Goal: Task Accomplishment & Management: Complete application form

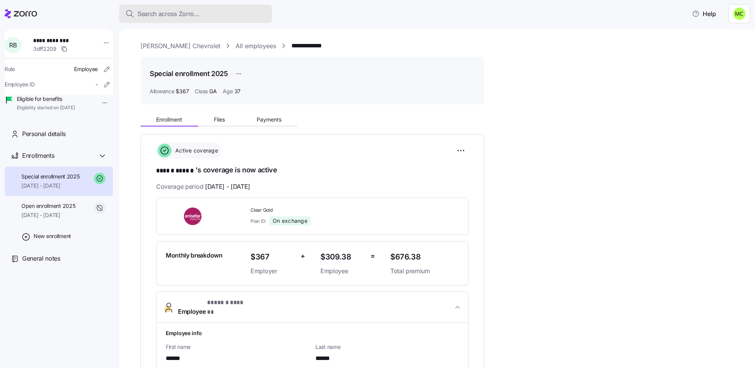
scroll to position [286, 0]
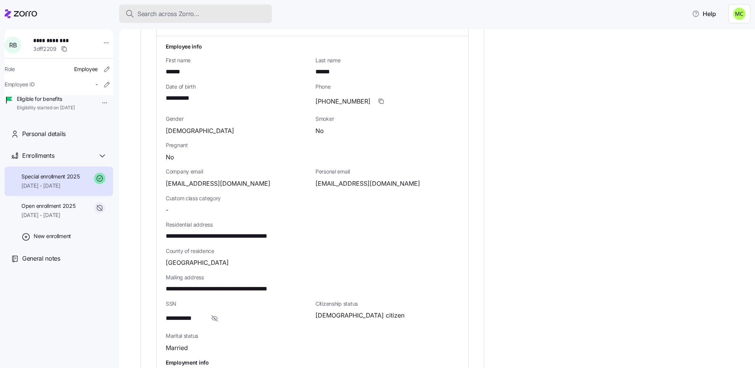
click at [173, 11] on span "Search across Zorro..." at bounding box center [168, 14] width 62 height 10
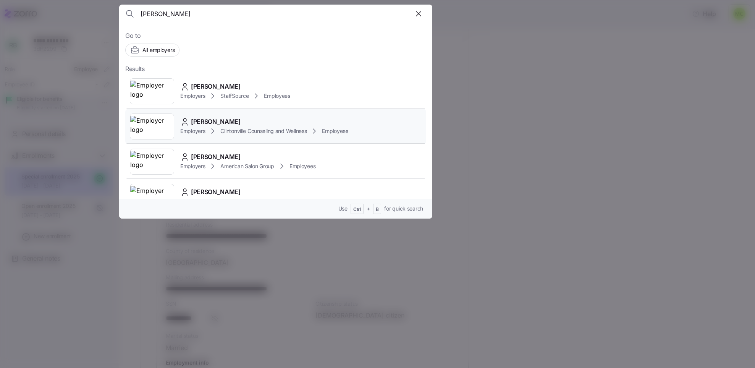
type input "[PERSON_NAME]"
click at [215, 123] on span "[PERSON_NAME]" at bounding box center [216, 122] width 50 height 10
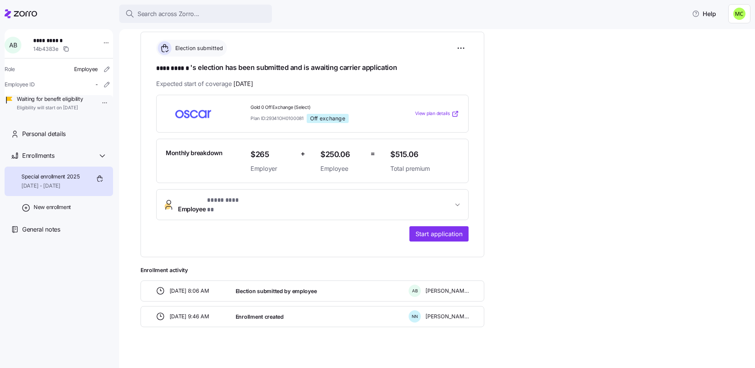
scroll to position [111, 0]
drag, startPoint x: 251, startPoint y: 108, endPoint x: 311, endPoint y: 107, distance: 59.6
click at [311, 107] on span "Gold 0 Off Exchange (Select)" at bounding box center [317, 108] width 134 height 6
copy span "Gold 0 Off Exchange (Select)"
click at [277, 205] on span "Employee * **** ****** *" at bounding box center [315, 205] width 275 height 18
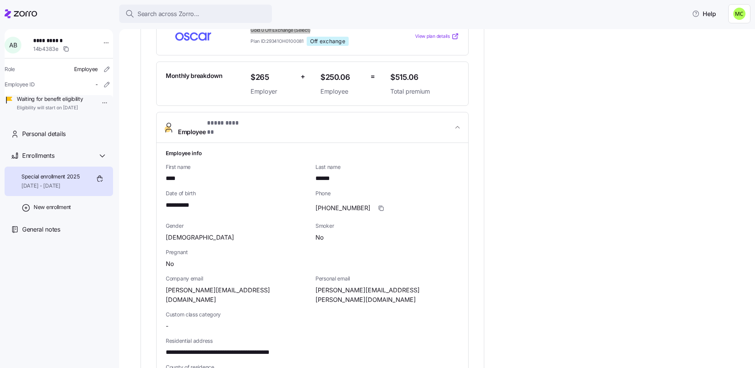
scroll to position [169, 0]
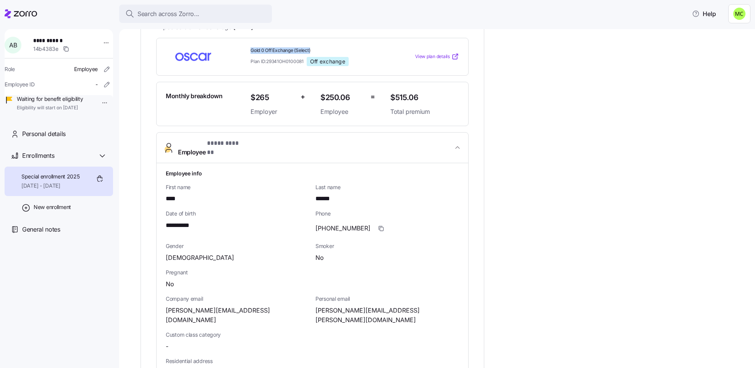
click at [263, 49] on span "Gold 0 Off Exchange (Select)" at bounding box center [317, 50] width 134 height 6
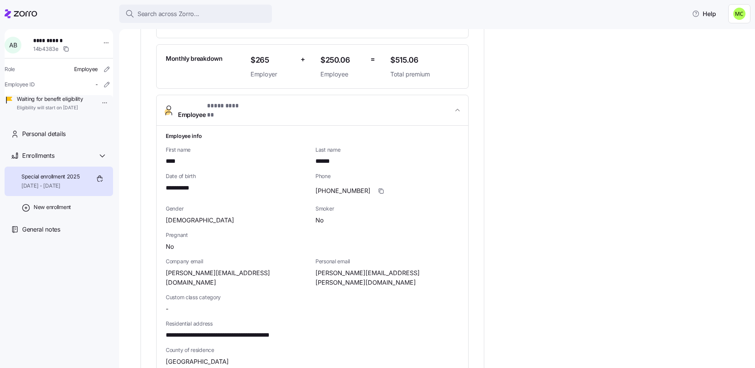
scroll to position [226, 0]
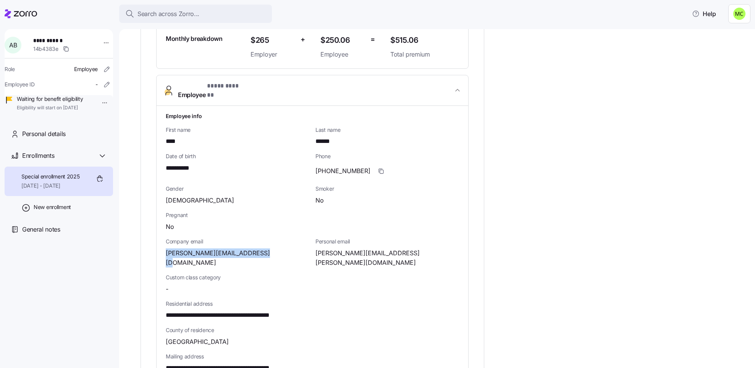
drag, startPoint x: 258, startPoint y: 247, endPoint x: 166, endPoint y: 249, distance: 91.7
click at [166, 249] on span "anna@clintonvillecounselor.com" at bounding box center [238, 257] width 144 height 19
copy span "anna@clintonvillecounselor.com"
click at [378, 168] on icon "button" at bounding box center [381, 171] width 6 height 6
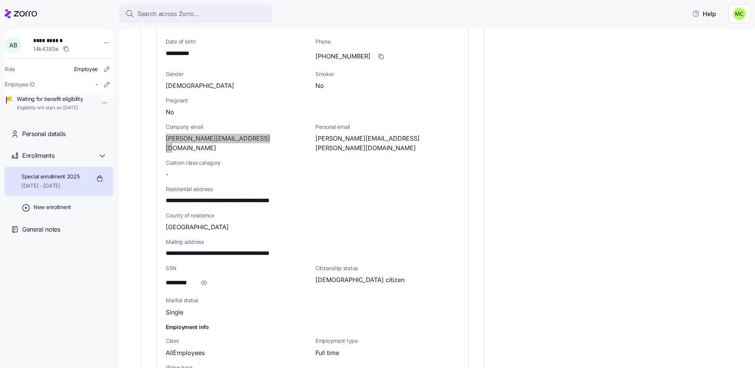
scroll to position [398, 0]
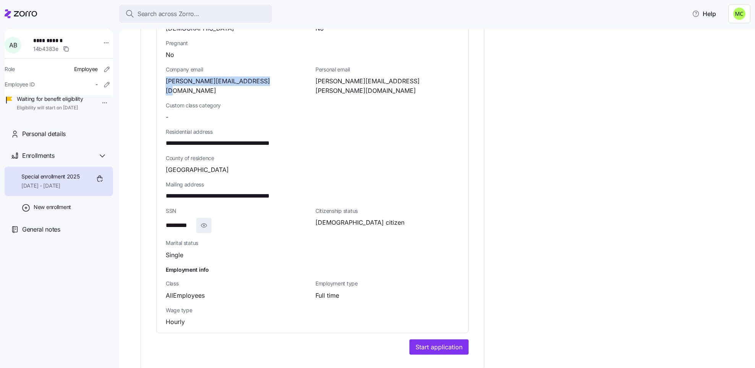
click at [204, 221] on icon "button" at bounding box center [204, 225] width 8 height 9
drag, startPoint x: 214, startPoint y: 127, endPoint x: 166, endPoint y: 127, distance: 47.7
click at [166, 139] on span "**********" at bounding box center [240, 144] width 148 height 10
copy span "**********"
drag, startPoint x: 246, startPoint y: 125, endPoint x: 235, endPoint y: 125, distance: 11.5
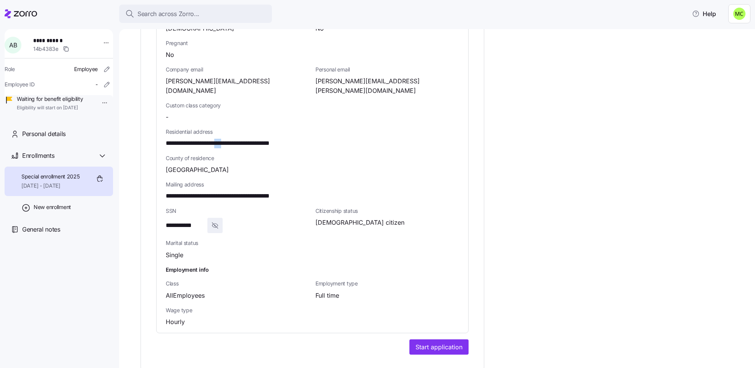
click at [234, 139] on span "**********" at bounding box center [240, 144] width 148 height 10
click at [239, 139] on span "**********" at bounding box center [240, 144] width 148 height 10
click at [246, 139] on span "**********" at bounding box center [240, 144] width 148 height 10
drag, startPoint x: 247, startPoint y: 128, endPoint x: 219, endPoint y: 127, distance: 28.3
click at [219, 139] on span "**********" at bounding box center [240, 144] width 148 height 10
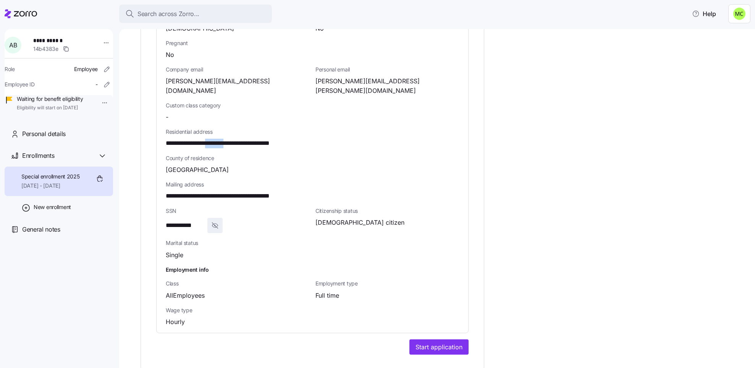
copy span "********"
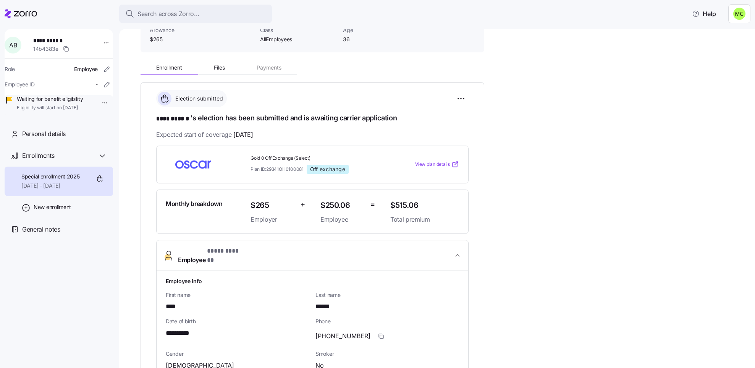
scroll to position [0, 0]
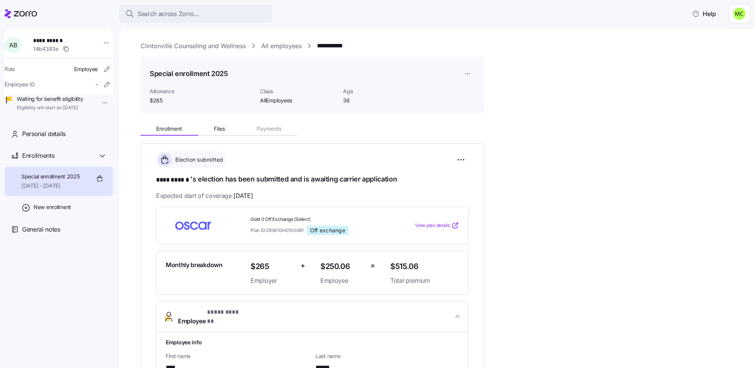
click at [219, 46] on link "Clintonville Counseling and Wellness" at bounding box center [192, 46] width 105 height 10
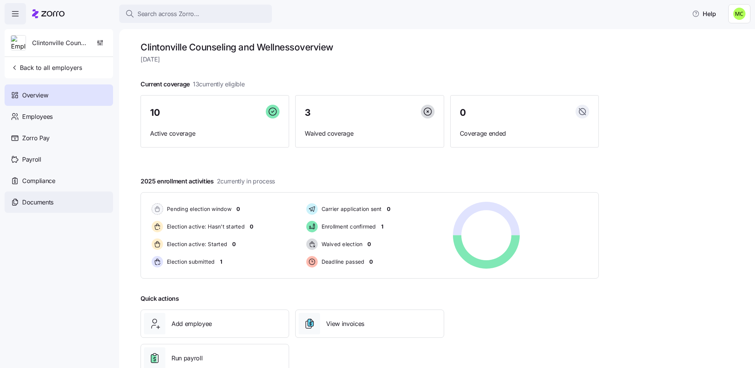
click at [48, 198] on span "Documents" at bounding box center [37, 202] width 31 height 10
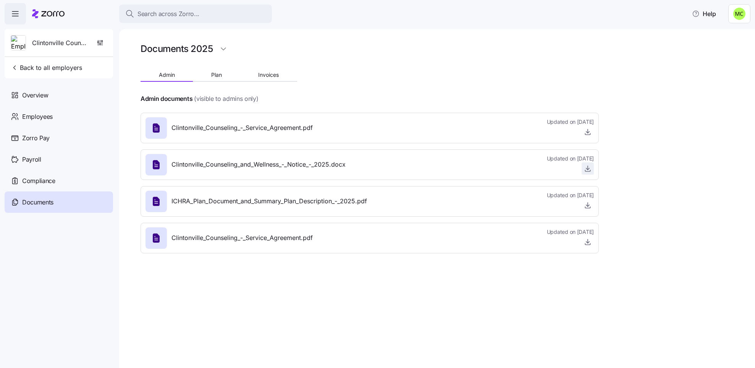
click at [586, 167] on icon "button" at bounding box center [588, 169] width 8 height 8
click at [48, 115] on span "Employees" at bounding box center [37, 117] width 31 height 10
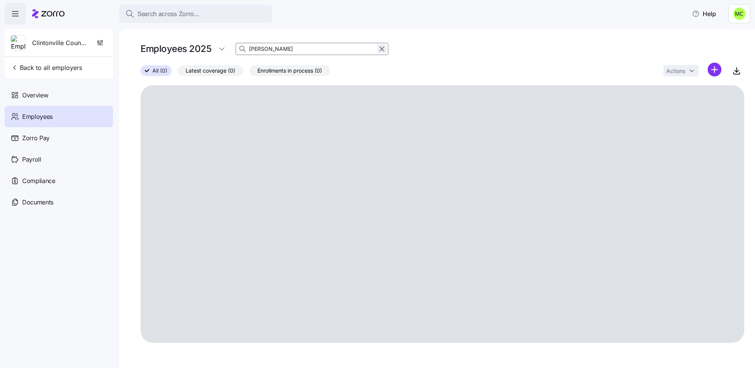
click at [381, 47] on icon "button" at bounding box center [382, 48] width 8 height 9
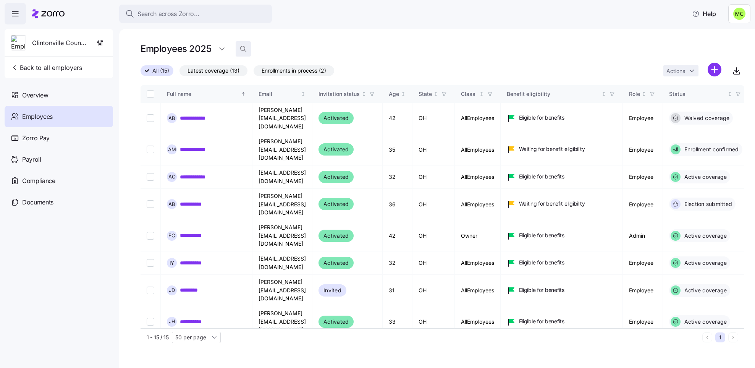
click at [241, 48] on icon "button" at bounding box center [243, 49] width 8 height 8
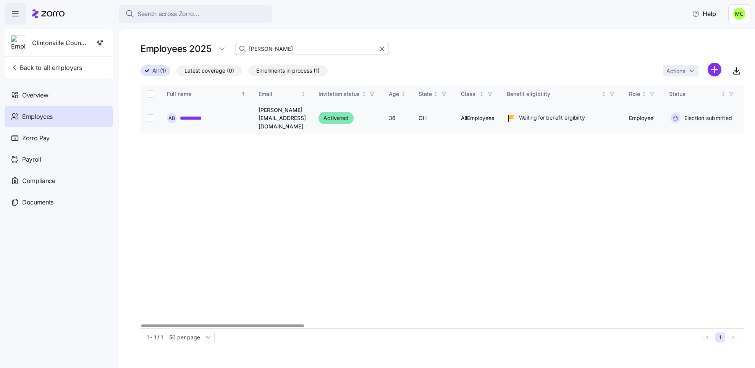
type input "[PERSON_NAME]"
click at [199, 116] on link "**********" at bounding box center [195, 118] width 30 height 8
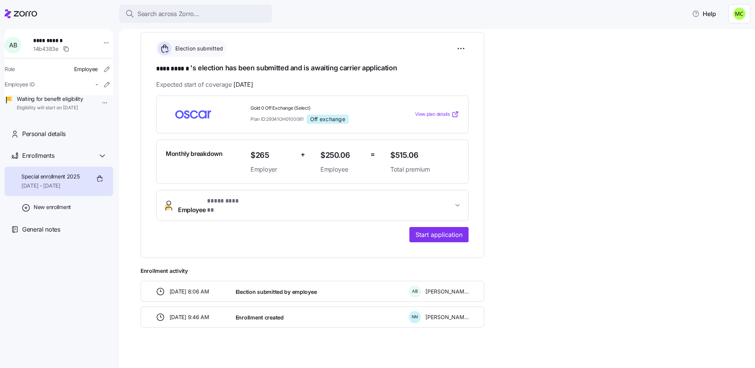
scroll to position [111, 0]
click at [235, 199] on span "* **** ****** *" at bounding box center [225, 201] width 37 height 10
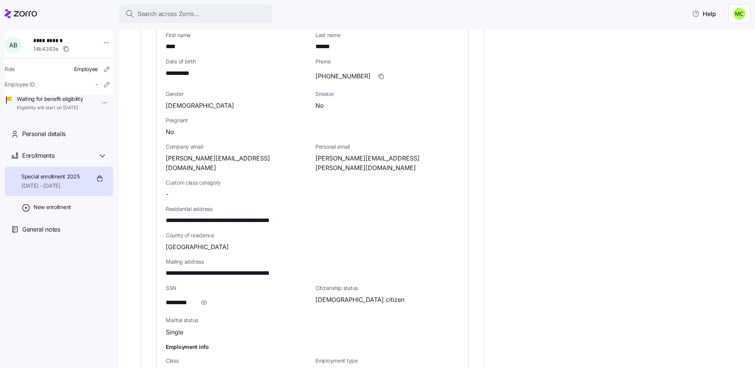
scroll to position [341, 0]
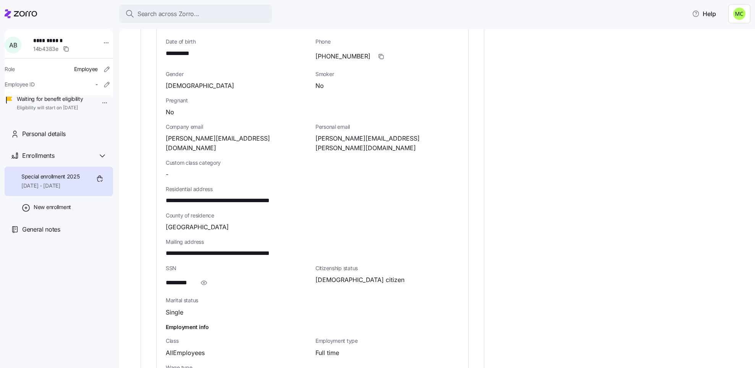
click at [202, 278] on icon "button" at bounding box center [204, 282] width 8 height 9
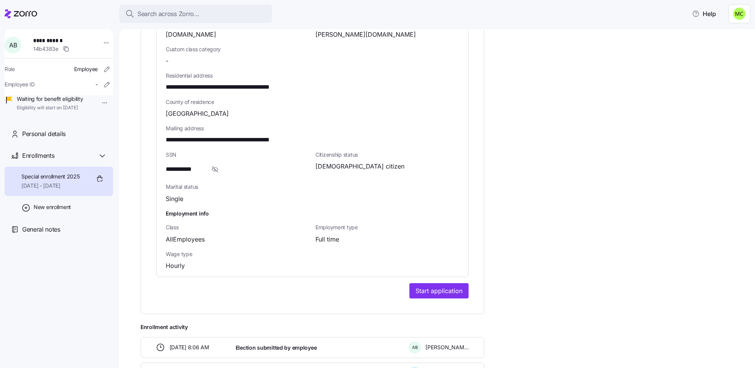
scroll to position [455, 0]
click at [430, 285] on span "Start application" at bounding box center [438, 289] width 47 height 9
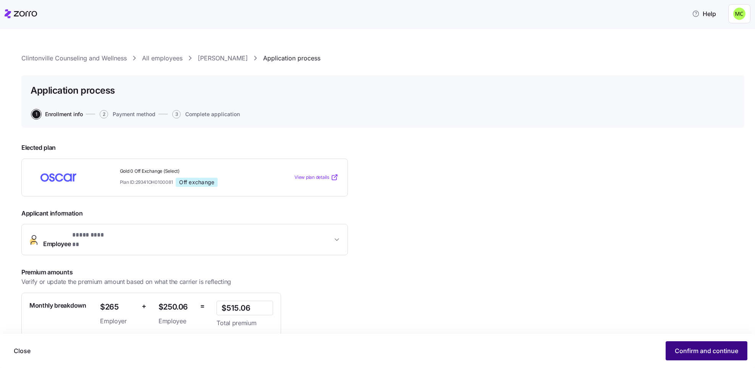
click at [684, 348] on span "Confirm and continue" at bounding box center [706, 350] width 63 height 9
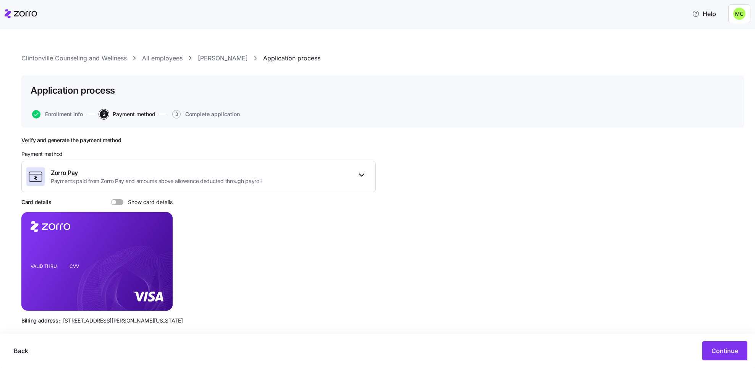
click at [121, 201] on span at bounding box center [120, 202] width 8 height 6
click at [111, 199] on input "Show card details" at bounding box center [111, 199] width 0 height 0
click at [158, 245] on icon "copy-to-clipboard" at bounding box center [158, 247] width 7 height 7
click at [722, 349] on span "Continue" at bounding box center [724, 350] width 27 height 9
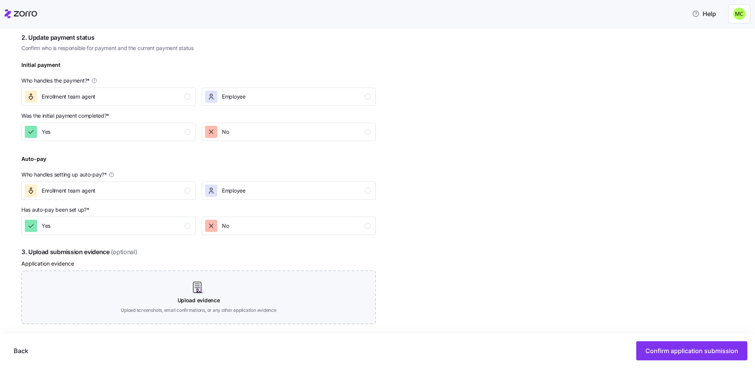
scroll to position [229, 0]
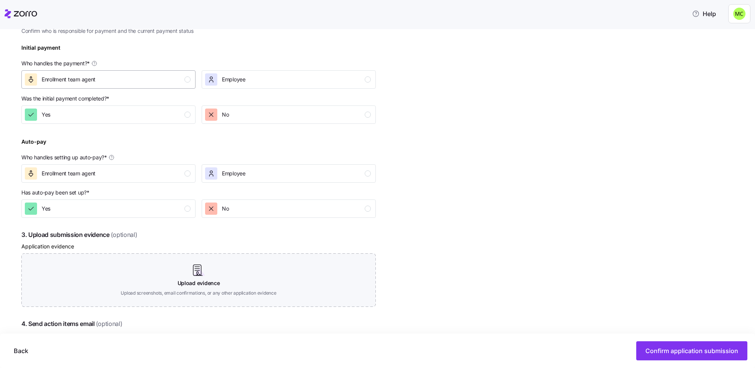
click at [150, 79] on div "Enrollment team agent" at bounding box center [108, 79] width 166 height 12
click at [241, 176] on div "Employee" at bounding box center [234, 173] width 24 height 12
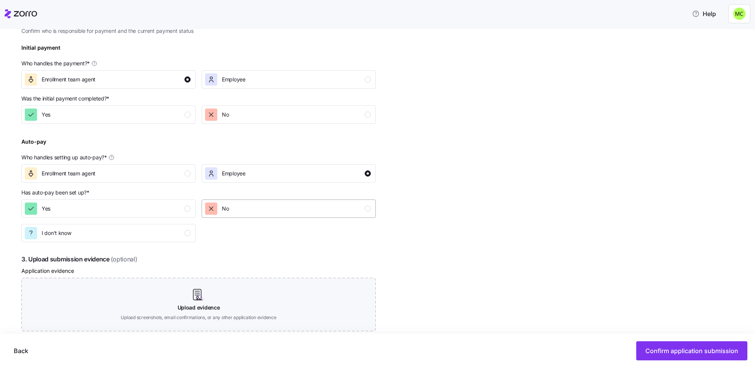
click at [283, 210] on div "No" at bounding box center [288, 208] width 166 height 12
click at [704, 351] on span "Confirm application submission" at bounding box center [691, 350] width 93 height 9
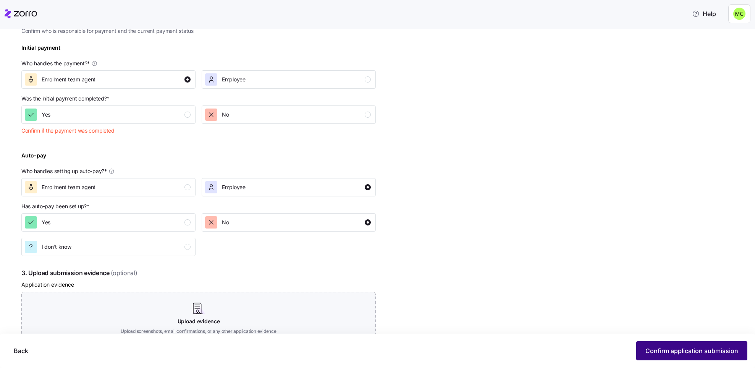
click at [704, 351] on span "Confirm application submission" at bounding box center [691, 350] width 93 height 9
click at [267, 111] on div "No" at bounding box center [288, 114] width 166 height 12
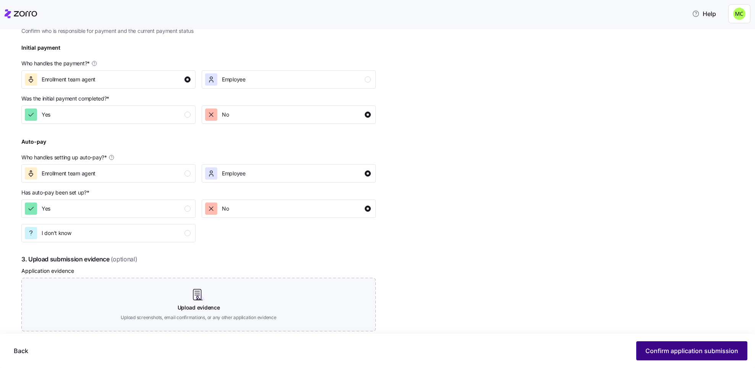
click at [677, 350] on span "Confirm application submission" at bounding box center [691, 350] width 93 height 9
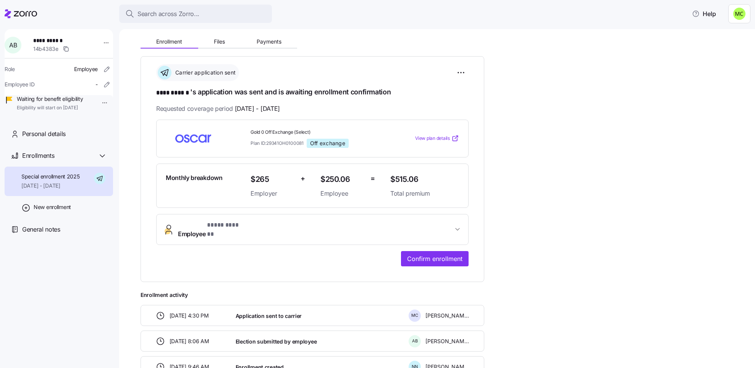
scroll to position [115, 0]
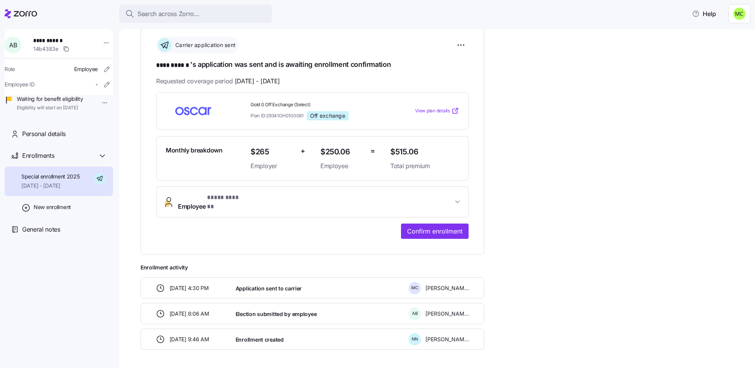
click at [242, 199] on span "* **** ****** *" at bounding box center [225, 198] width 37 height 10
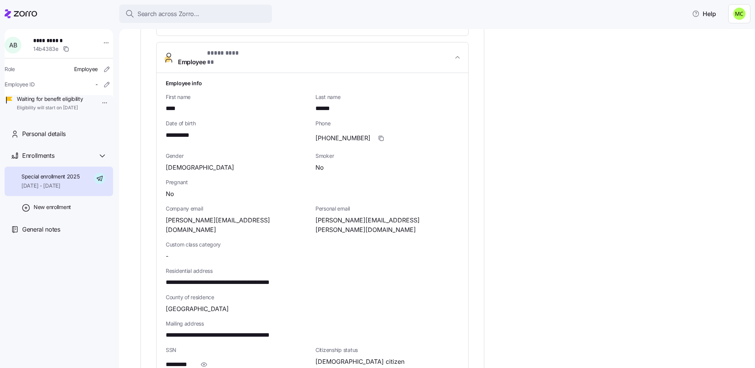
scroll to position [286, 0]
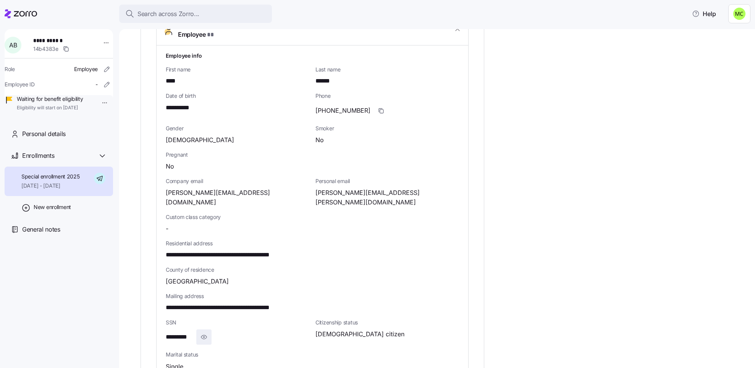
click at [205, 332] on icon "button" at bounding box center [204, 336] width 8 height 9
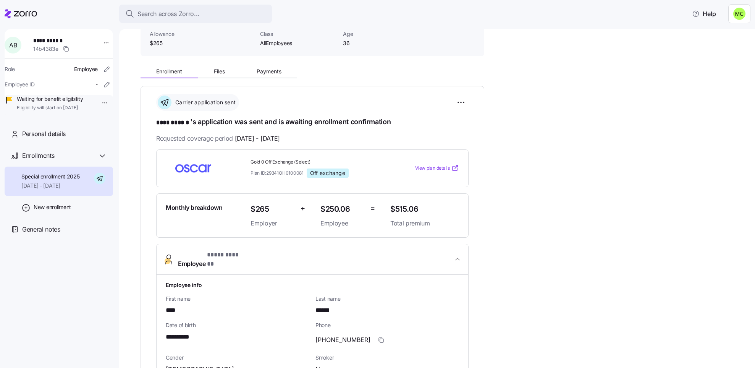
scroll to position [0, 0]
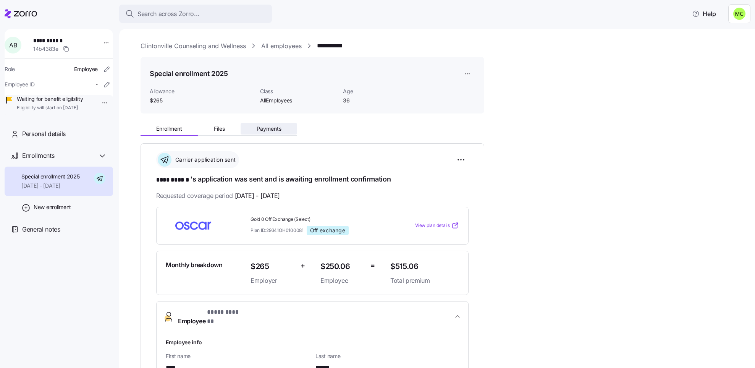
click at [267, 124] on button "Payments" at bounding box center [269, 128] width 57 height 11
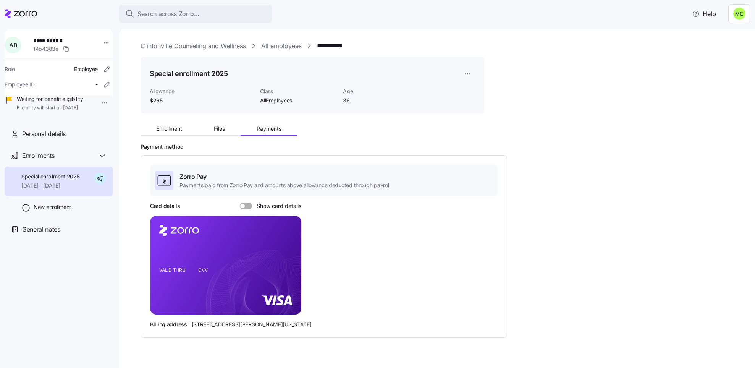
click at [245, 205] on span at bounding box center [249, 206] width 8 height 6
click at [240, 203] on input "Show card details" at bounding box center [240, 203] width 0 height 0
click at [287, 250] on icon "copy-to-clipboard" at bounding box center [287, 251] width 7 height 7
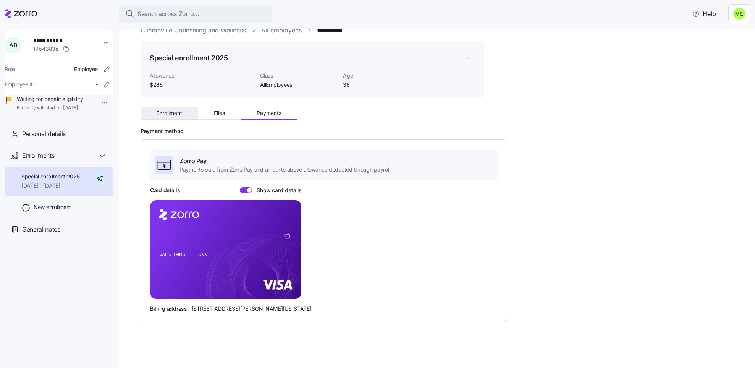
click at [173, 111] on span "Enrollment" at bounding box center [169, 112] width 26 height 5
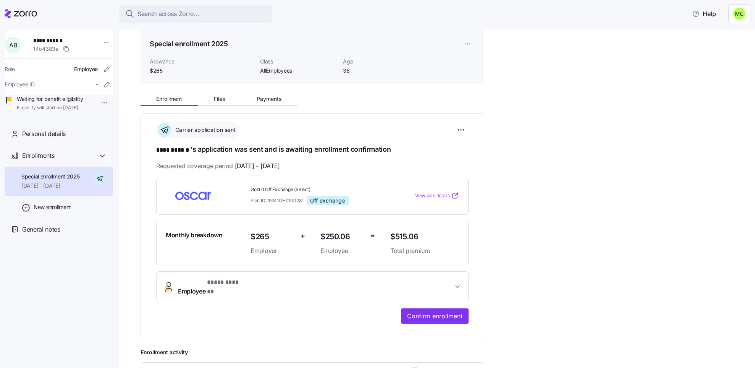
scroll to position [57, 0]
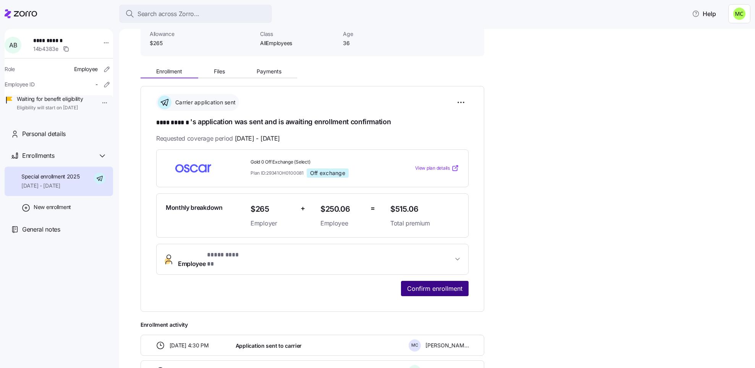
click at [425, 284] on span "Confirm enrollment" at bounding box center [434, 288] width 55 height 9
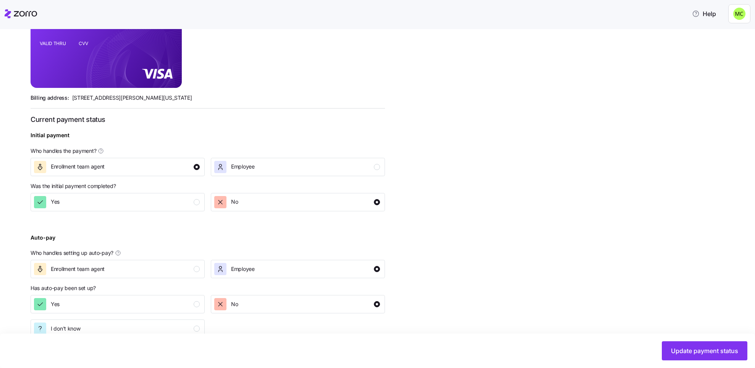
scroll to position [223, 0]
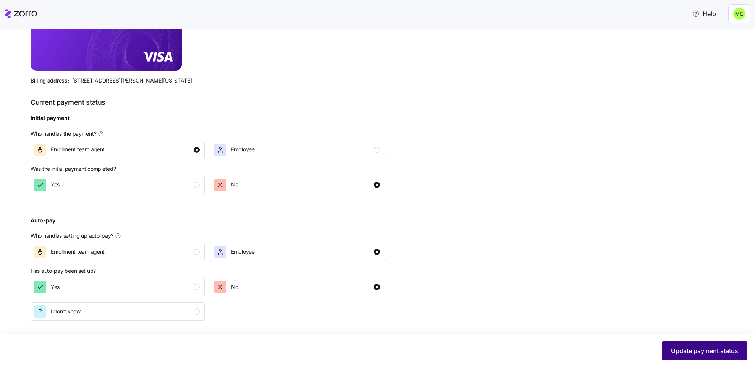
click at [688, 350] on span "Update payment status" at bounding box center [704, 350] width 67 height 9
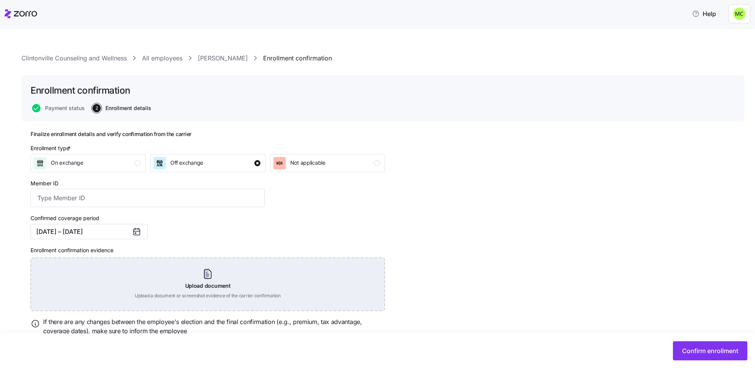
click at [213, 283] on div "Upload document Upload a document or screenshot evidence of the carrier confirm…" at bounding box center [208, 283] width 354 height 53
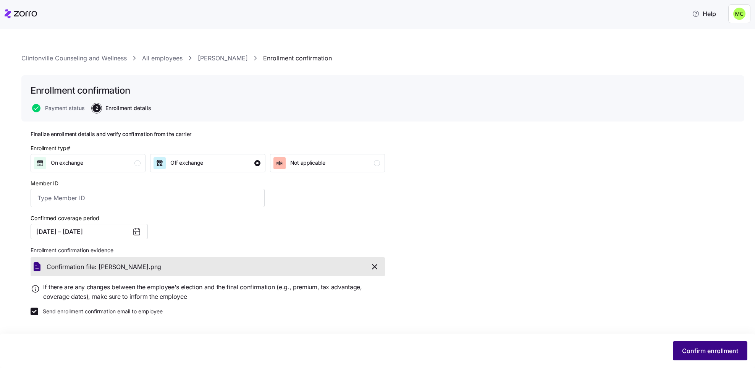
click at [712, 349] on span "Confirm enrollment" at bounding box center [710, 350] width 56 height 9
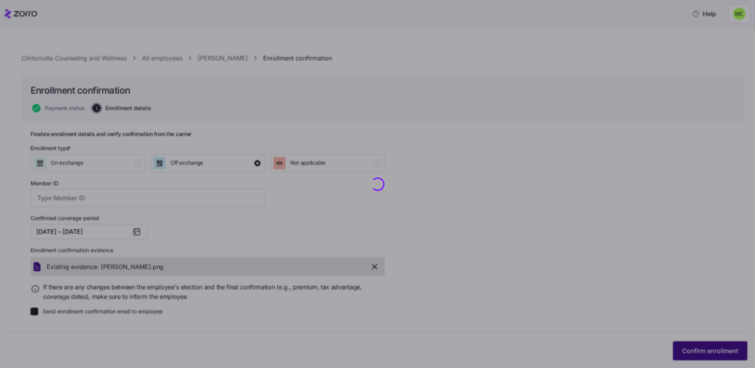
checkbox input "false"
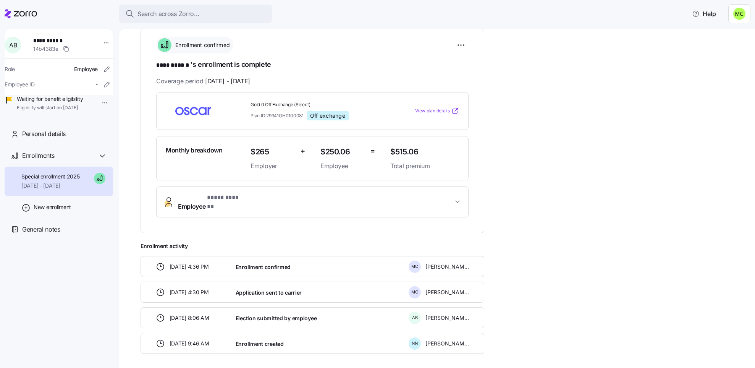
scroll to position [142, 0]
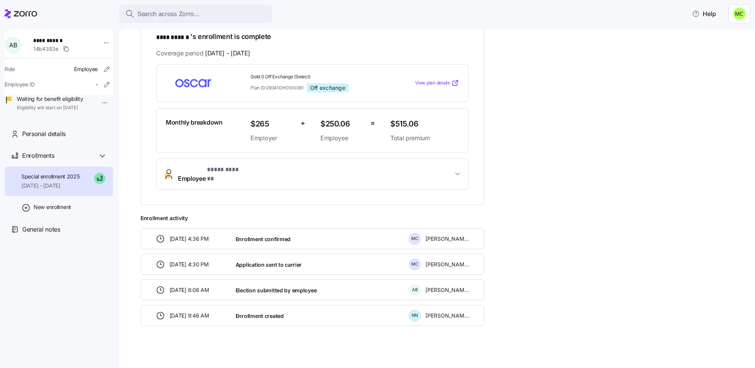
click at [289, 176] on button "Employee * **** ****** *" at bounding box center [313, 174] width 312 height 31
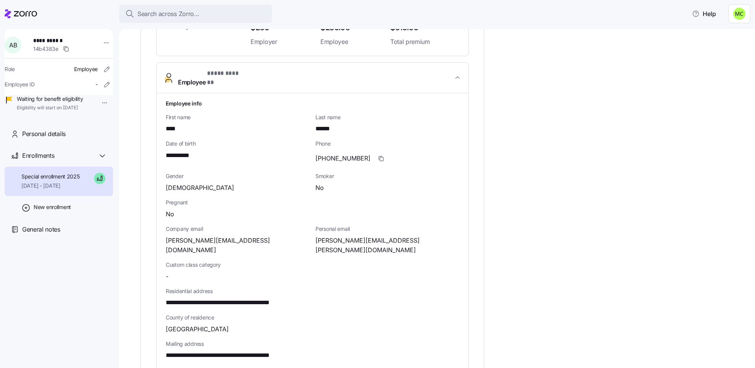
scroll to position [257, 0]
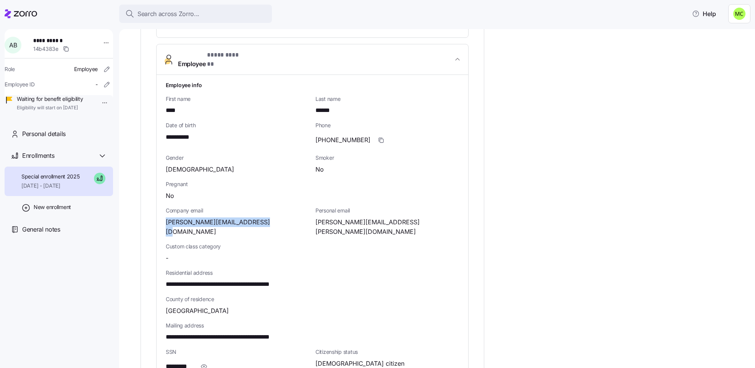
drag, startPoint x: 259, startPoint y: 215, endPoint x: 160, endPoint y: 220, distance: 99.0
click at [160, 220] on div "**********" at bounding box center [313, 274] width 312 height 398
copy span "anna@clintonvillecounselor.com"
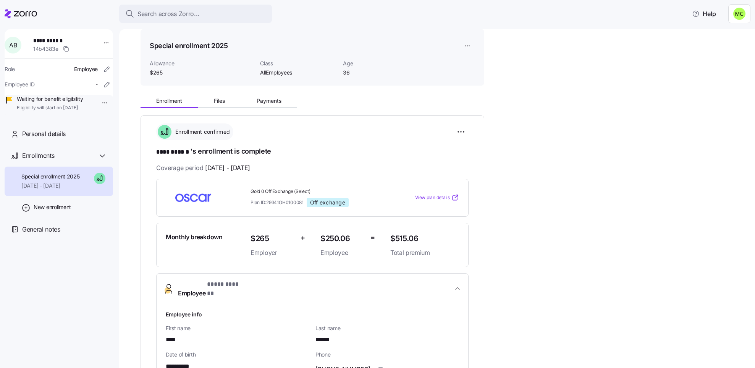
scroll to position [0, 0]
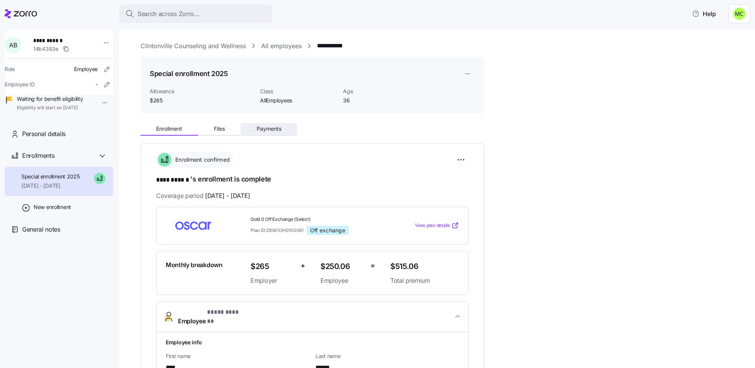
click at [273, 129] on span "Payments" at bounding box center [269, 128] width 25 height 5
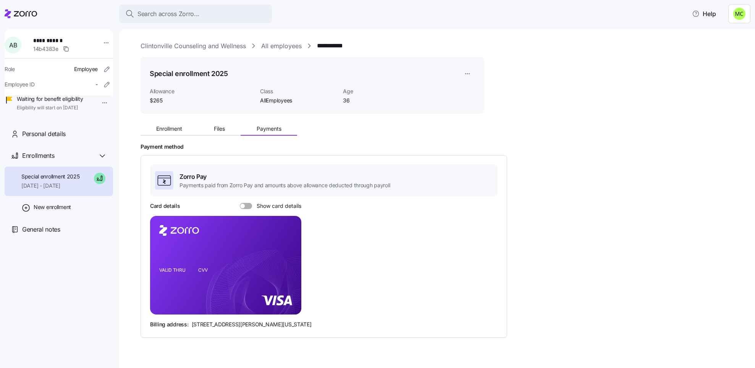
click at [245, 206] on span at bounding box center [249, 206] width 8 height 6
click at [240, 203] on input "Show card details" at bounding box center [240, 203] width 0 height 0
